Goal: Navigation & Orientation: Find specific page/section

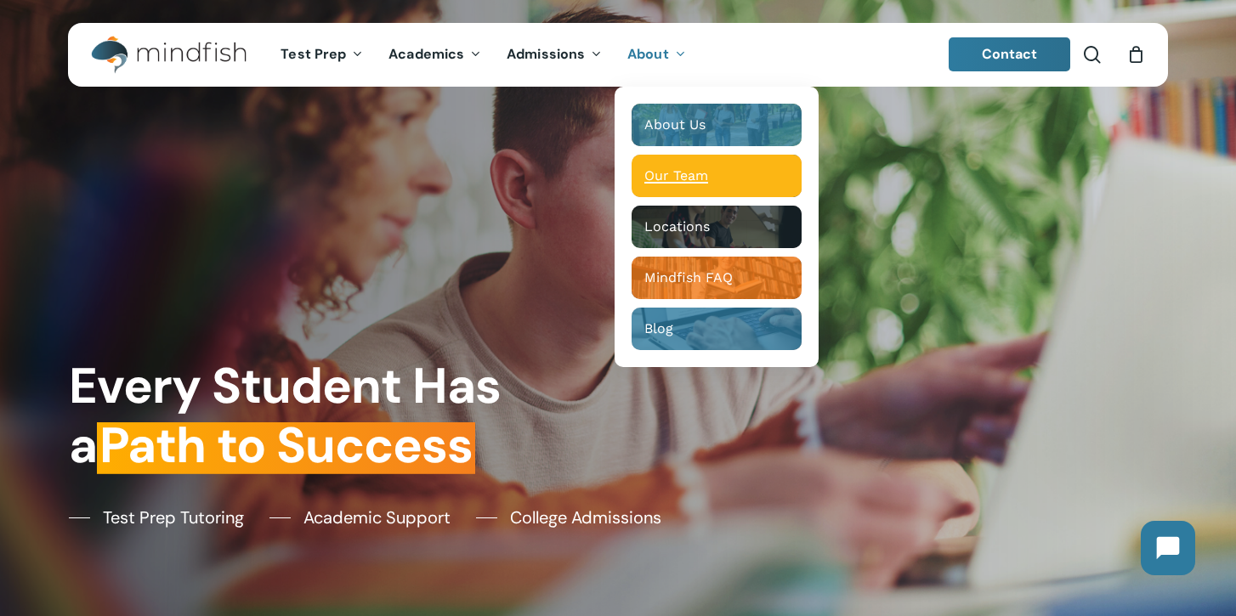
click at [655, 170] on span "Our Team" at bounding box center [676, 175] width 64 height 16
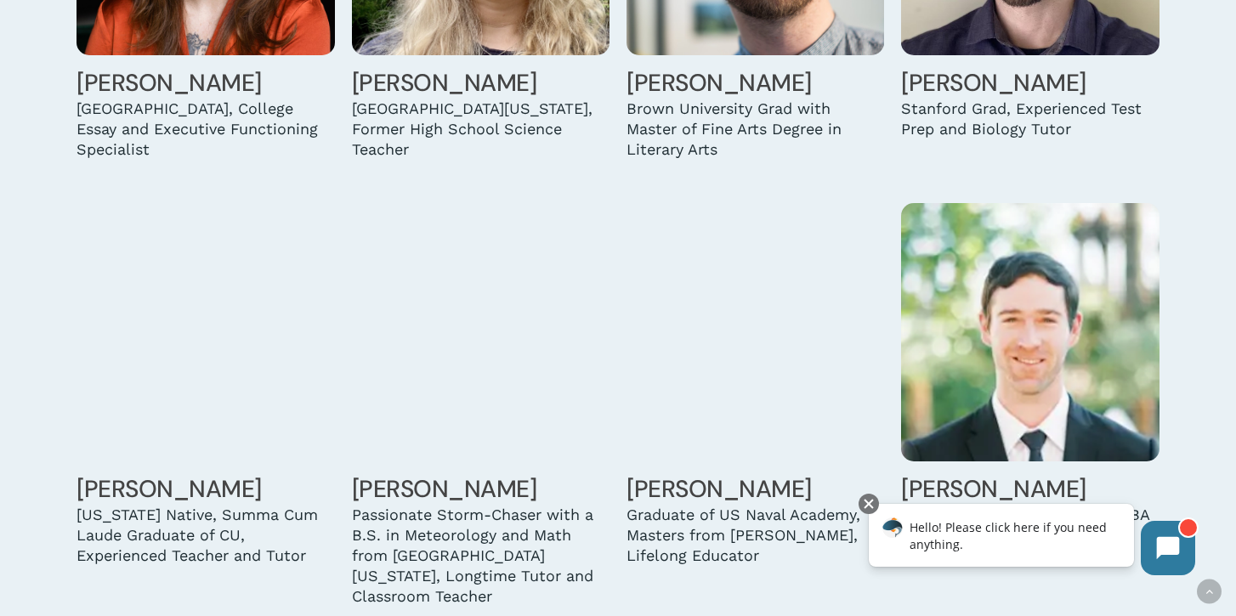
scroll to position [3086, 0]
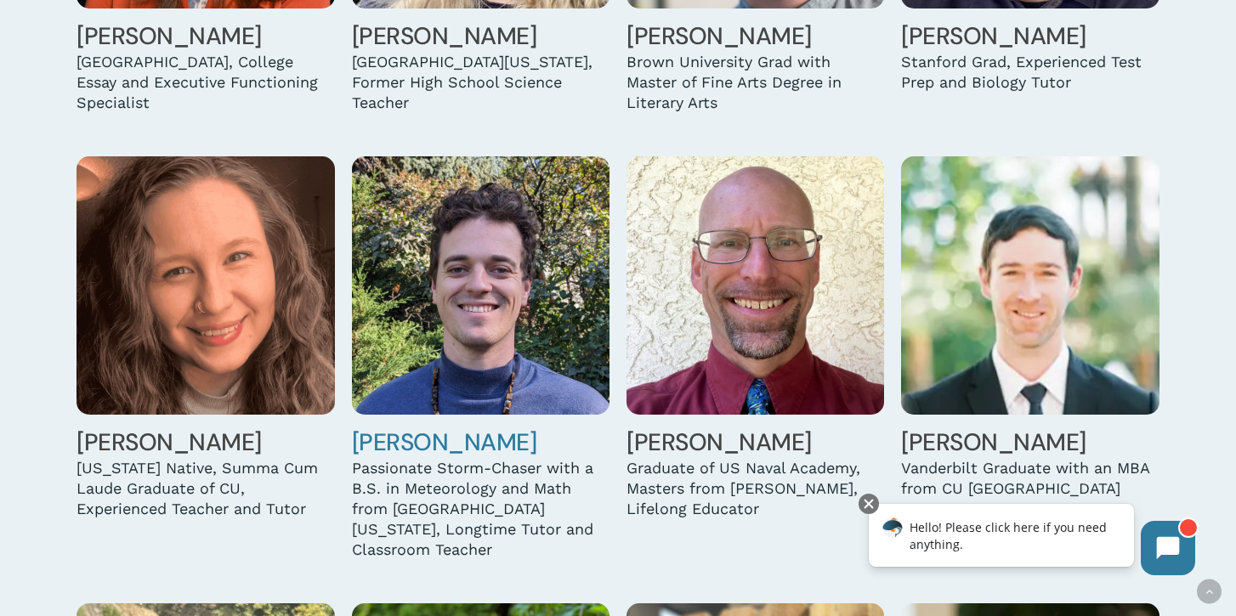
click at [505, 383] on img at bounding box center [481, 285] width 258 height 258
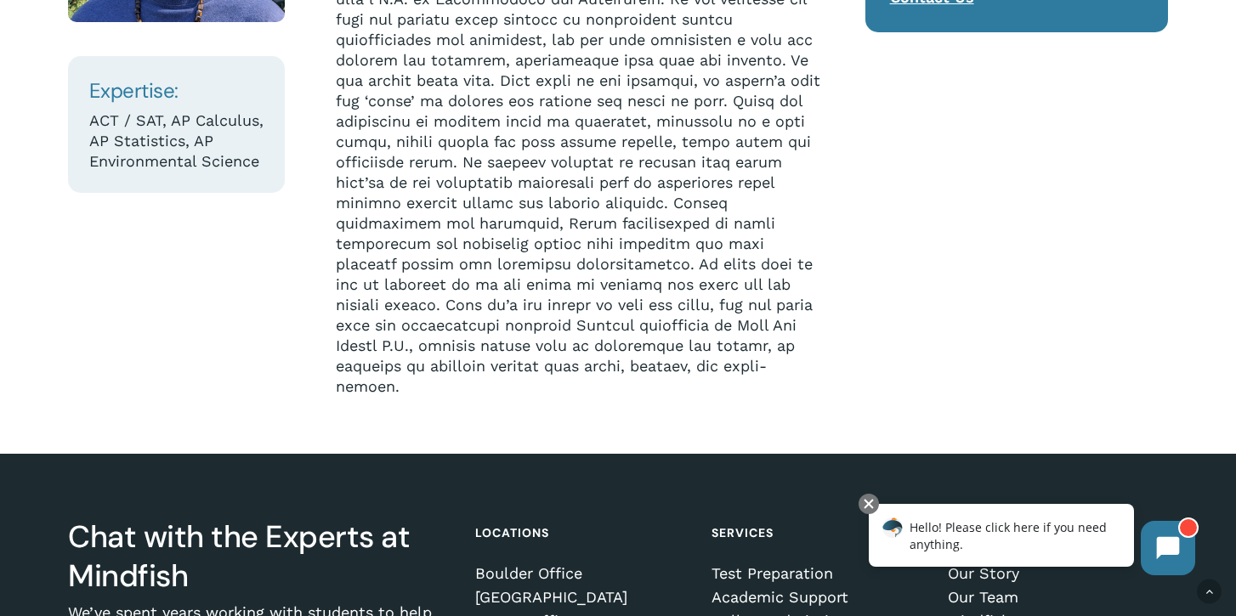
scroll to position [701, 0]
